Goal: Book appointment/travel/reservation

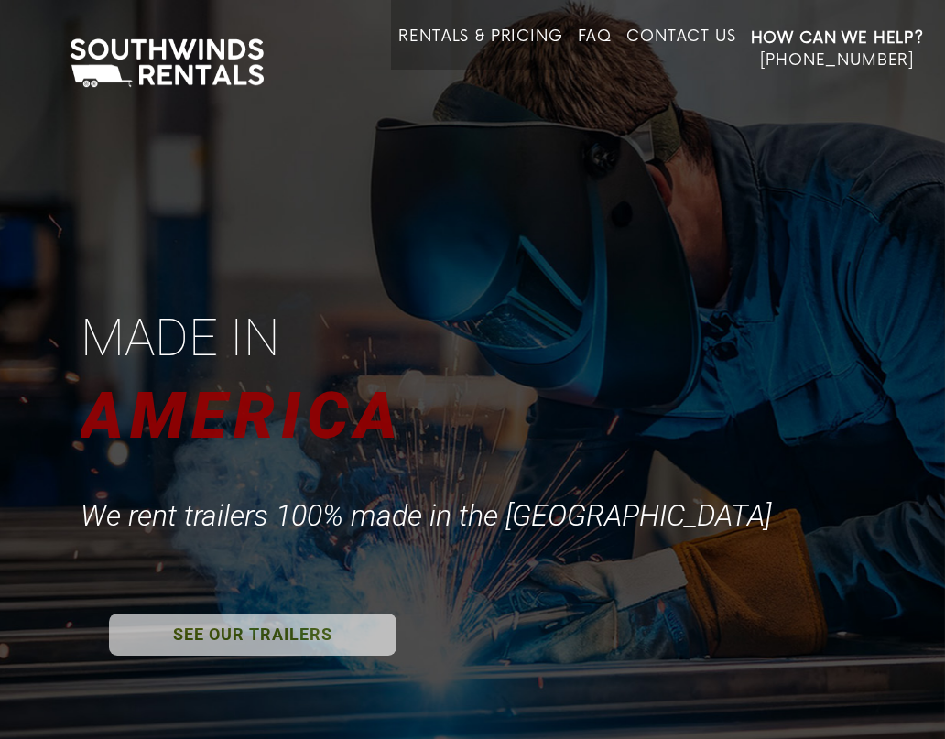
click at [484, 28] on link "Rentals & Pricing" at bounding box center [480, 48] width 164 height 42
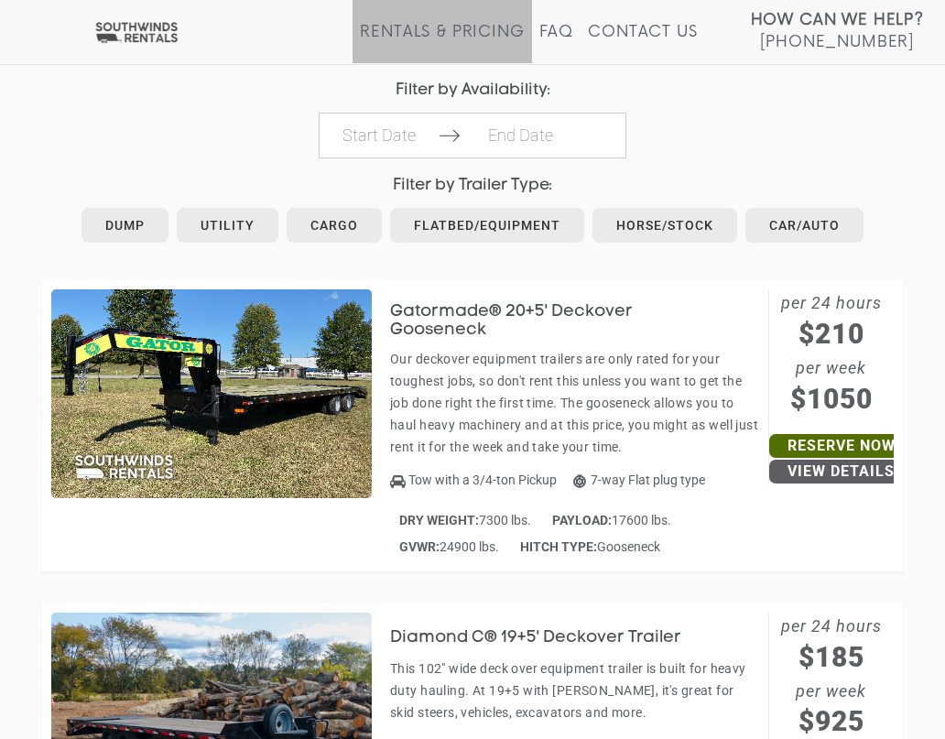
scroll to position [915, 0]
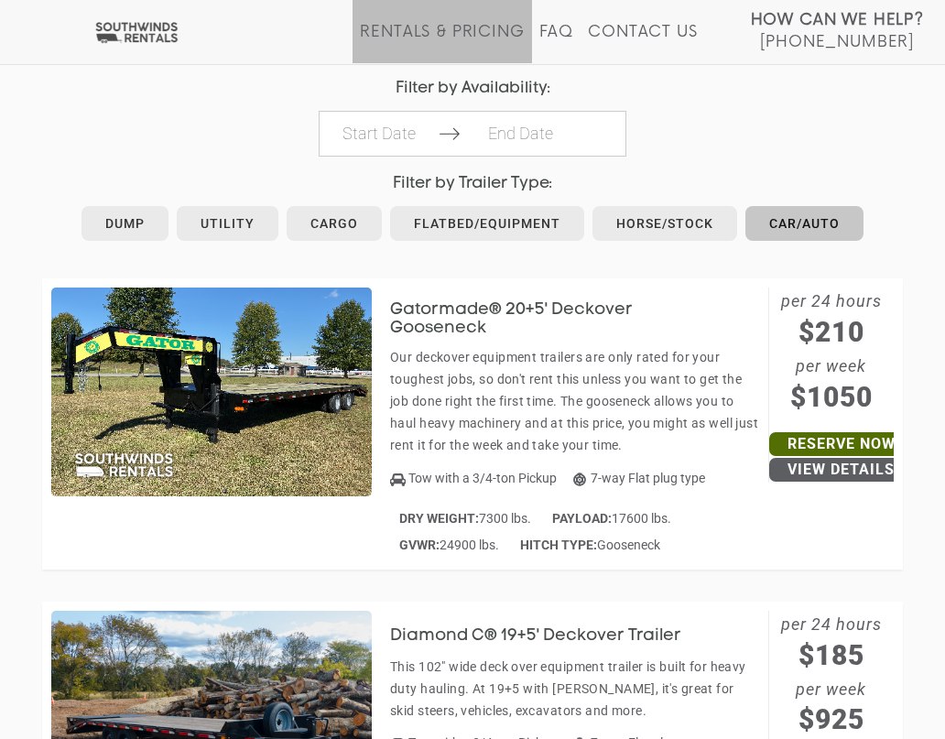
click at [794, 217] on link "Car/Auto" at bounding box center [804, 223] width 118 height 35
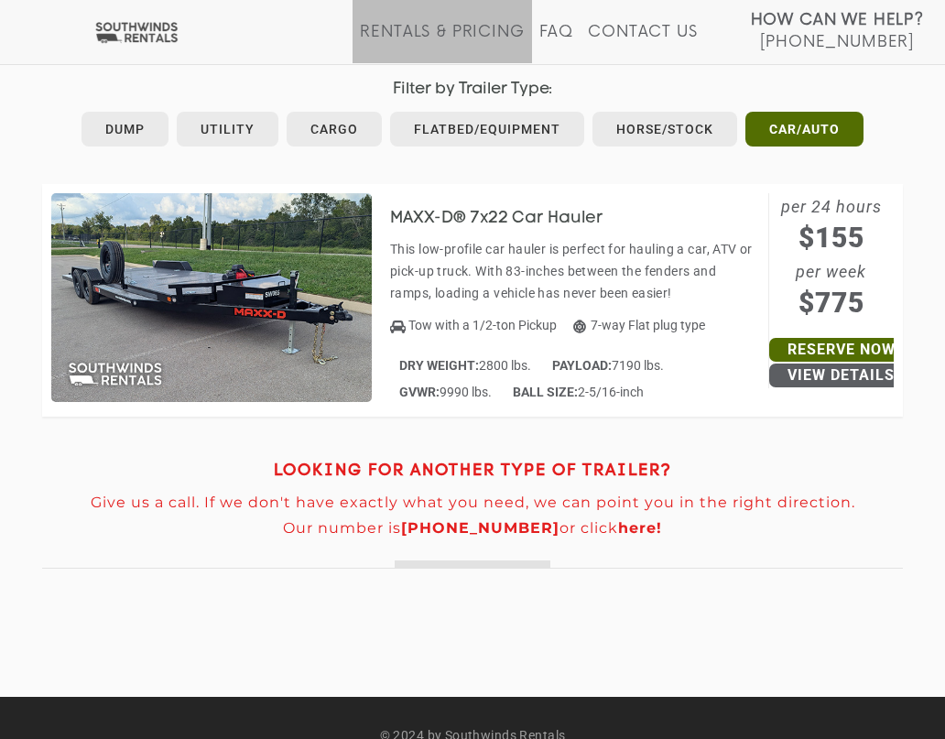
scroll to position [1007, 0]
